Goal: Information Seeking & Learning: Check status

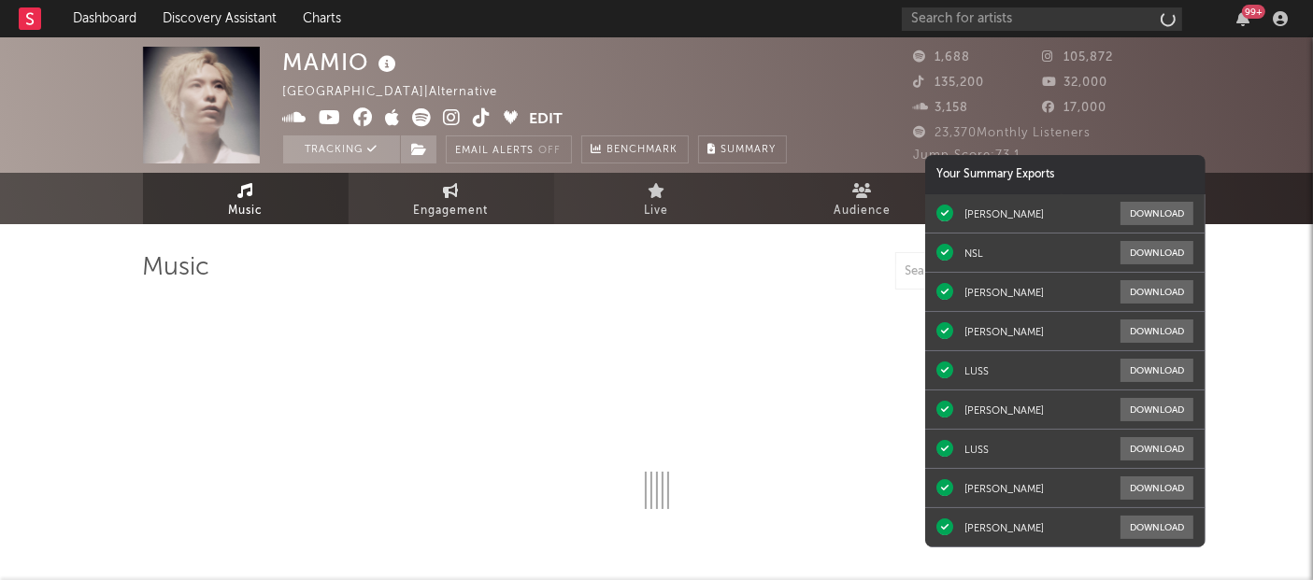
click at [427, 215] on span "Engagement" at bounding box center [451, 211] width 75 height 22
select select "1w"
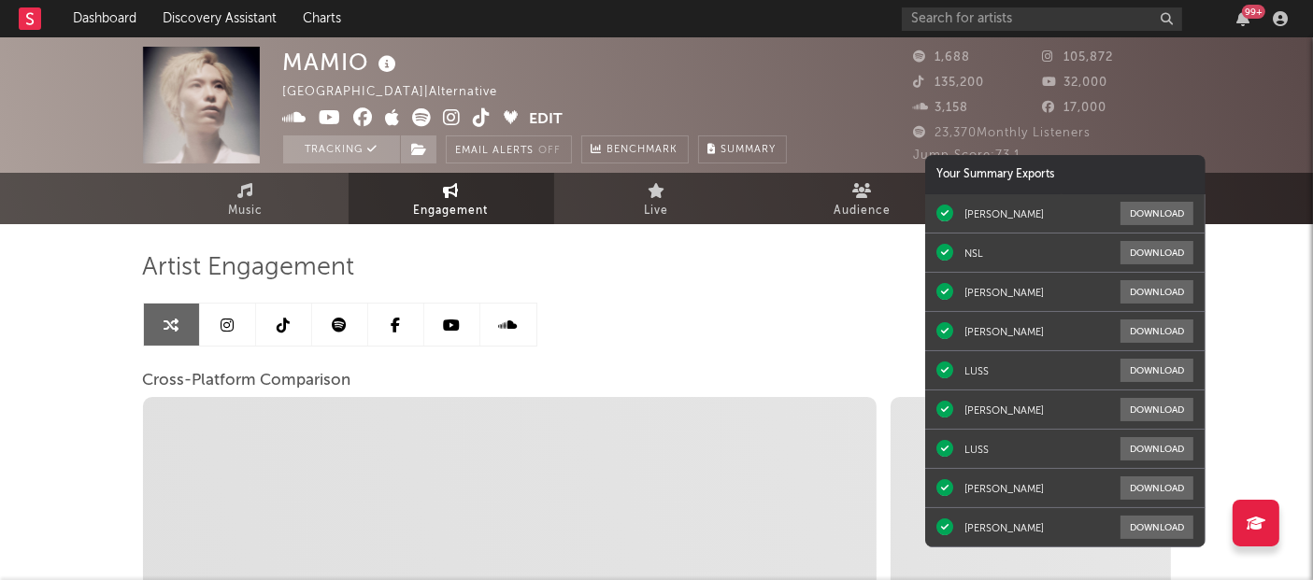
click at [467, 188] on link "Engagement" at bounding box center [452, 198] width 206 height 51
click at [101, 303] on div "MAMIO Thailand | Alternative Edit Tracking Email Alerts Off Benchmark Summary 1…" at bounding box center [656, 527] width 1313 height 981
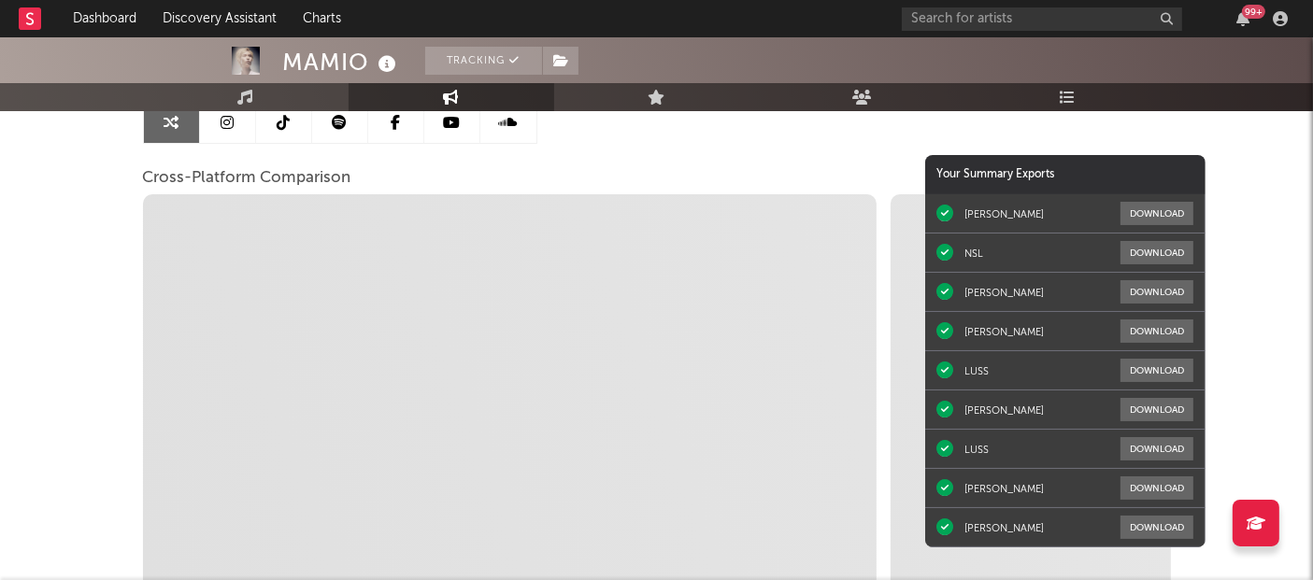
scroll to position [87, 0]
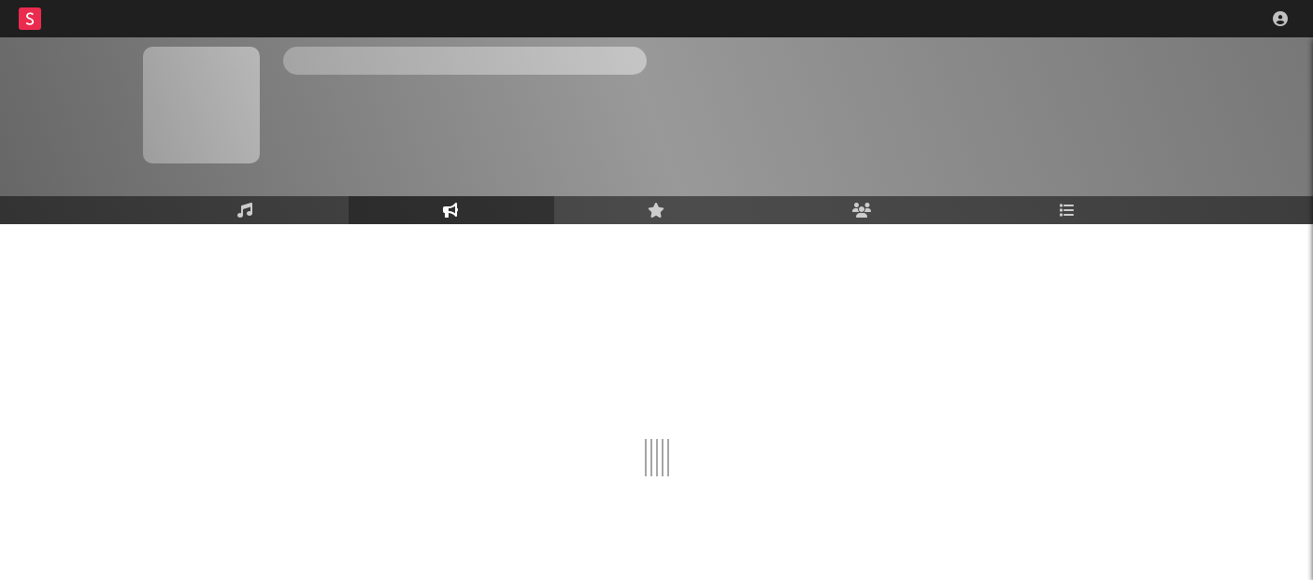
scroll to position [73, 0]
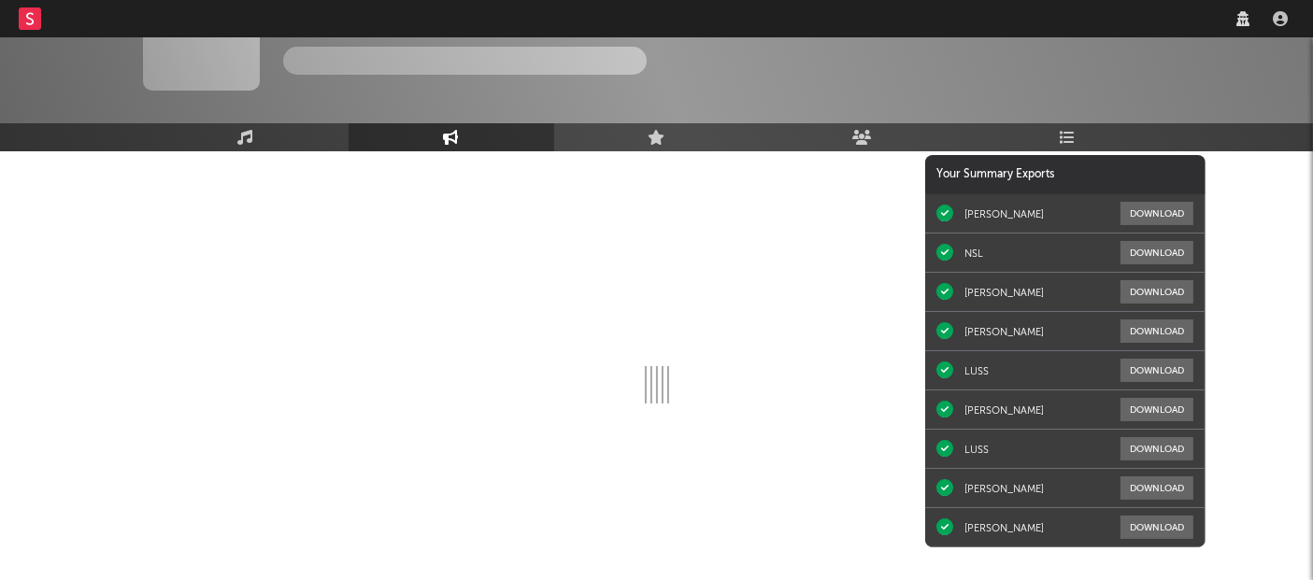
select select "1w"
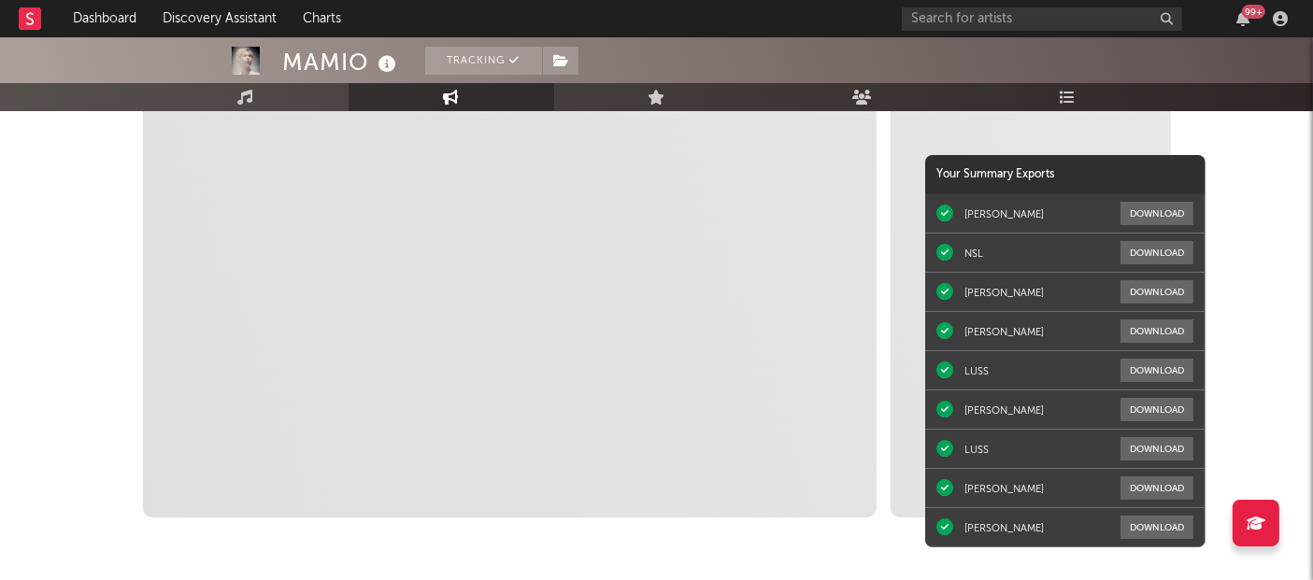
scroll to position [326, 0]
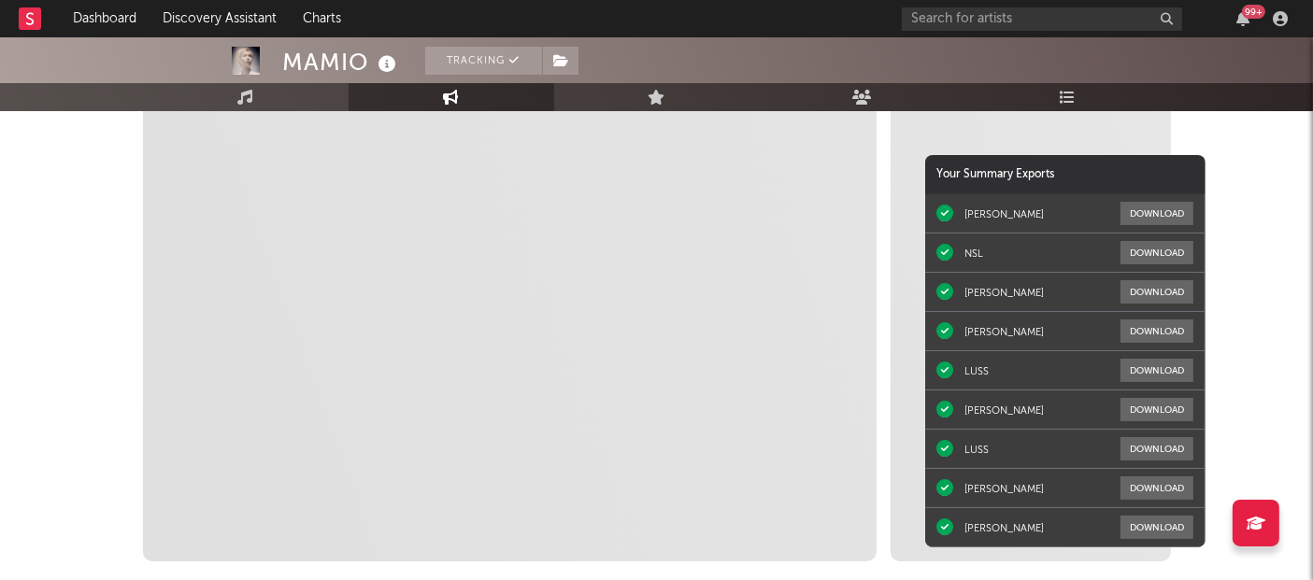
select select "1m"
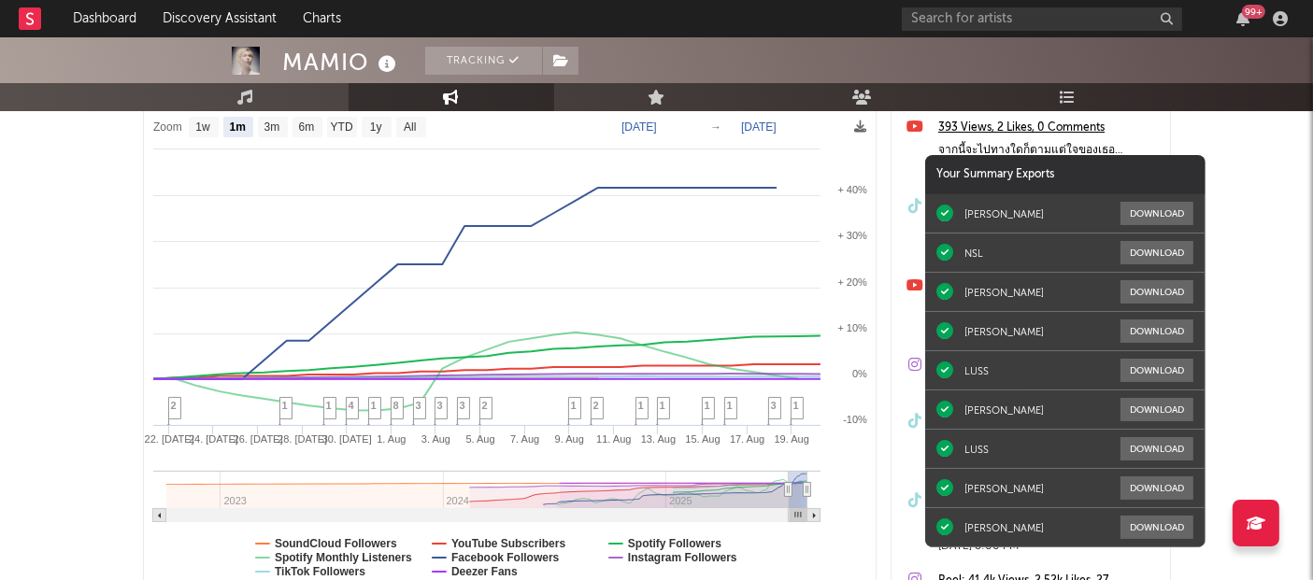
select select "1m"
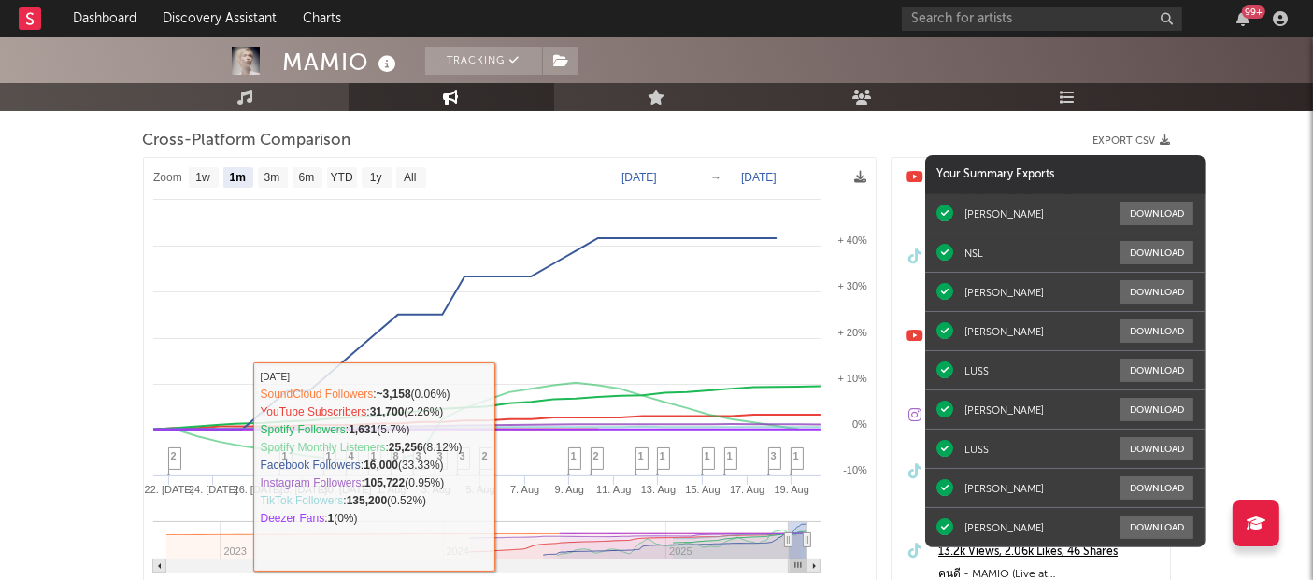
scroll to position [238, 0]
